Goal: Task Accomplishment & Management: Manage account settings

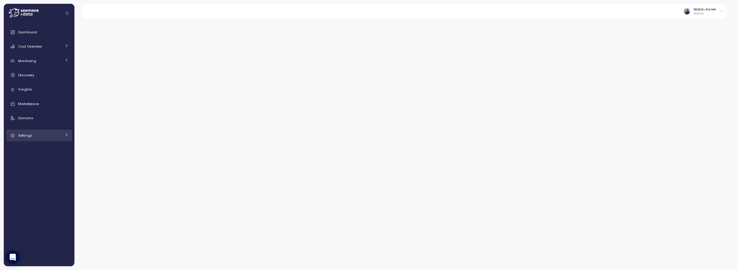
click at [28, 137] on span "Settings" at bounding box center [25, 135] width 14 height 5
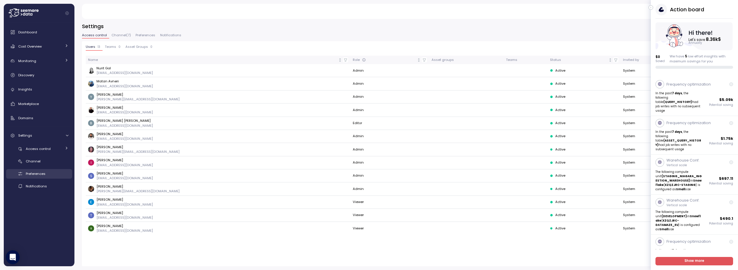
click at [32, 172] on span "Preferences" at bounding box center [36, 173] width 20 height 5
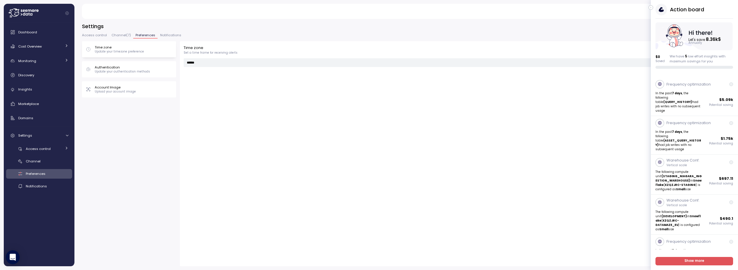
click at [154, 37] on button "Preferences" at bounding box center [145, 36] width 24 height 5
click at [160, 34] on span "Notifications" at bounding box center [170, 35] width 21 height 3
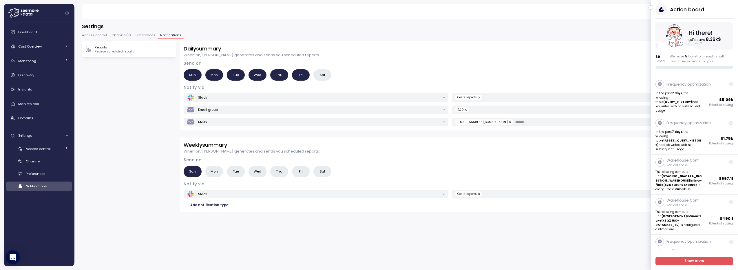
click at [120, 32] on div "Settings Access control Channel ( 7 ) Preferences Notifications Reports Recieve…" at bounding box center [406, 144] width 648 height 243
click at [119, 34] on span "Channel ( 7 )" at bounding box center [120, 35] width 19 height 3
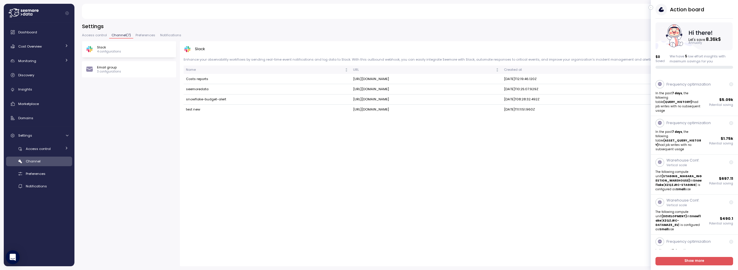
click at [654, 10] on div "Action board Let's save 8.36k $ Annually $ 0 Saved We have 5 low effort insight…" at bounding box center [694, 36] width 87 height 65
click at [650, 8] on icon "button" at bounding box center [650, 7] width 3 height 7
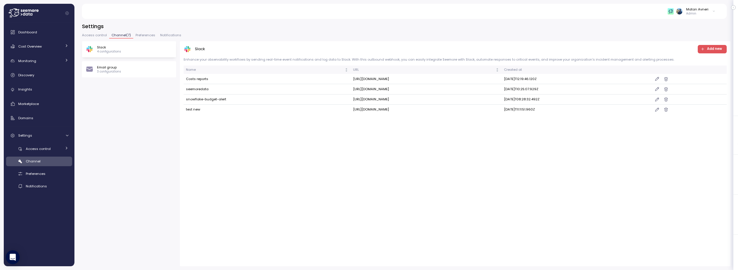
click at [139, 67] on div "Email group 3 configurations" at bounding box center [129, 69] width 87 height 9
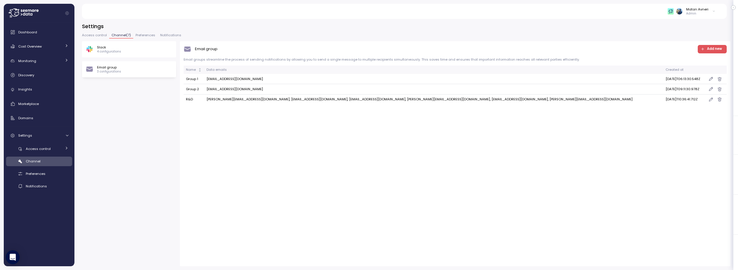
click at [700, 51] on button "Add new" at bounding box center [712, 49] width 29 height 8
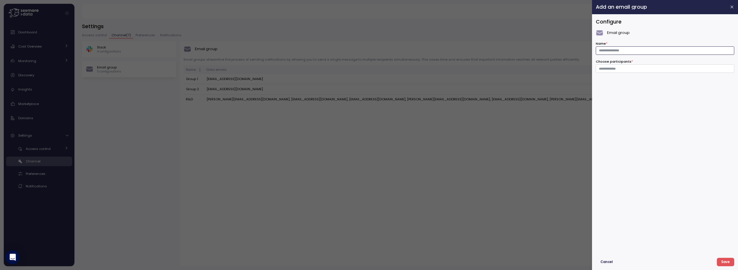
click at [605, 49] on input "Name *" at bounding box center [665, 50] width 138 height 8
type input "********"
click at [712, 66] on input "Choose participants *" at bounding box center [664, 68] width 130 height 5
type input "**********"
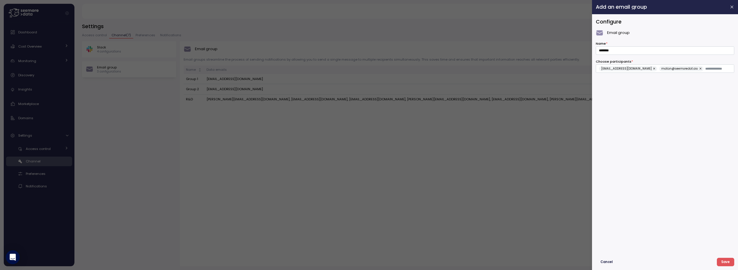
click at [448, 129] on div at bounding box center [369, 135] width 738 height 270
